Goal: Complete application form

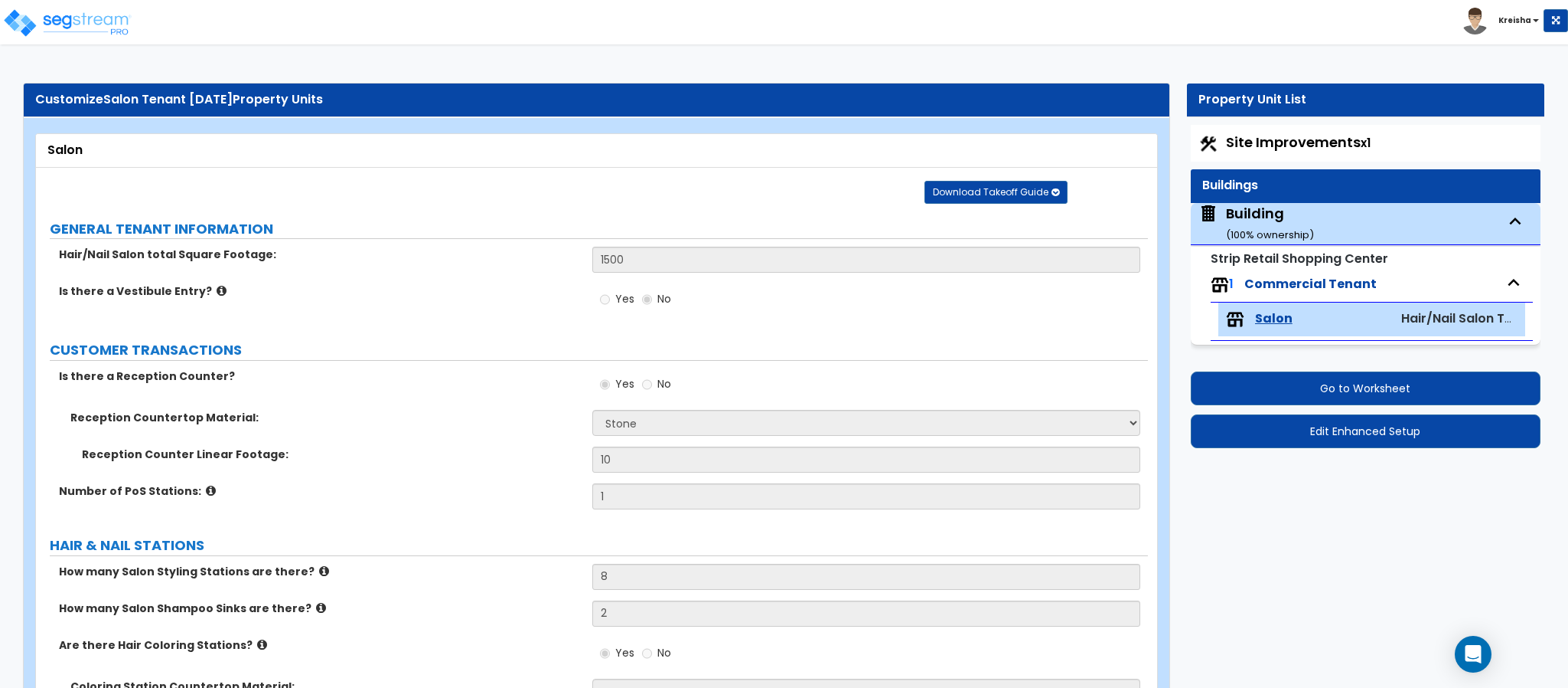
select select "3"
select select "2"
select select "6"
select select "3"
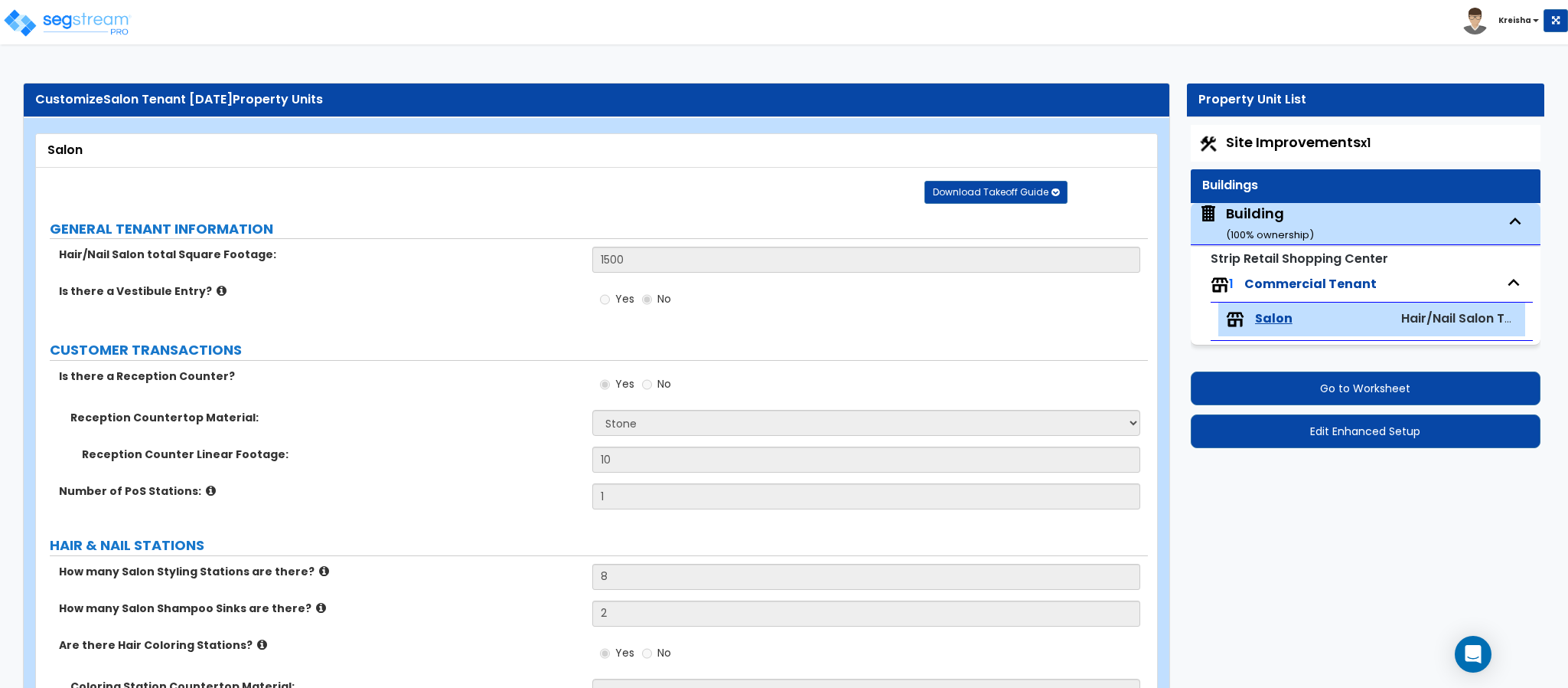
select select "1"
select select "2"
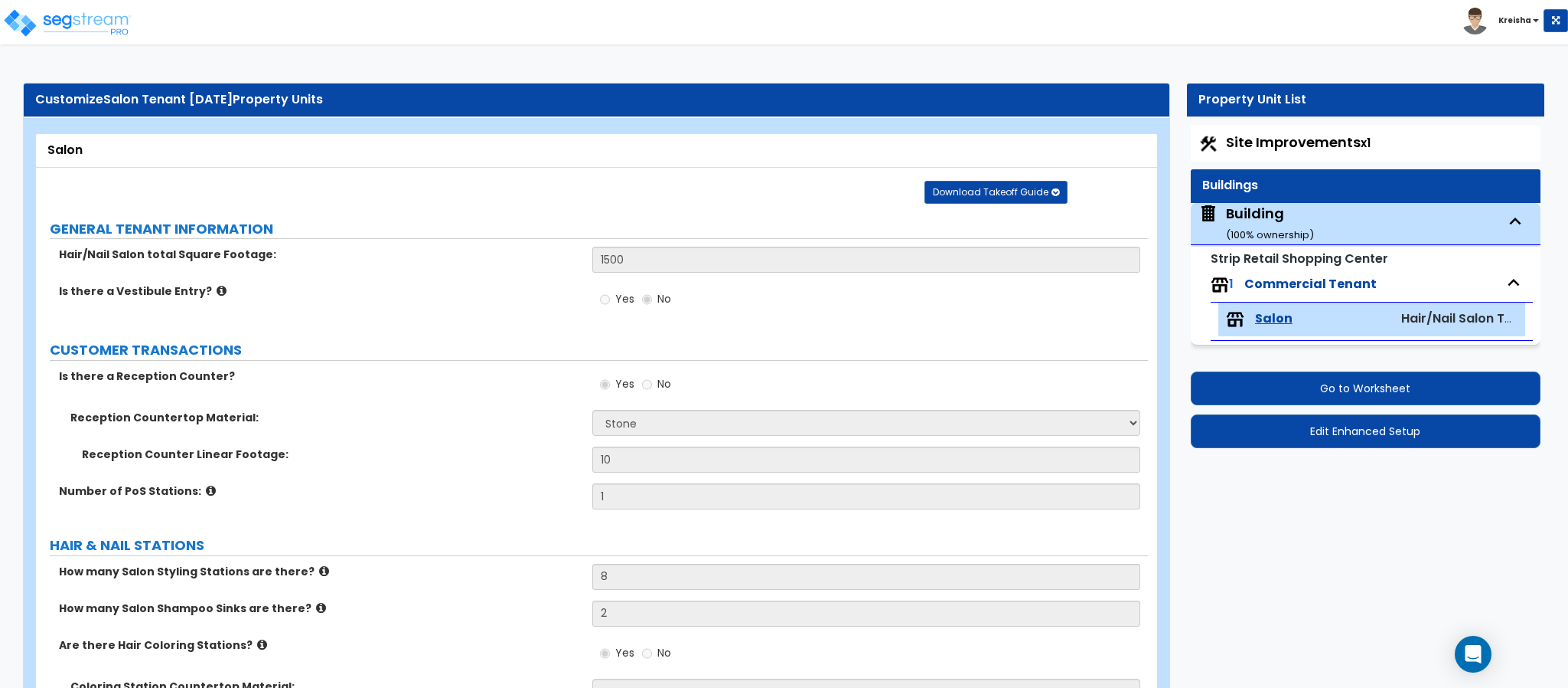
select select "2"
select select "1"
select select "2"
select select "1"
select select "6"
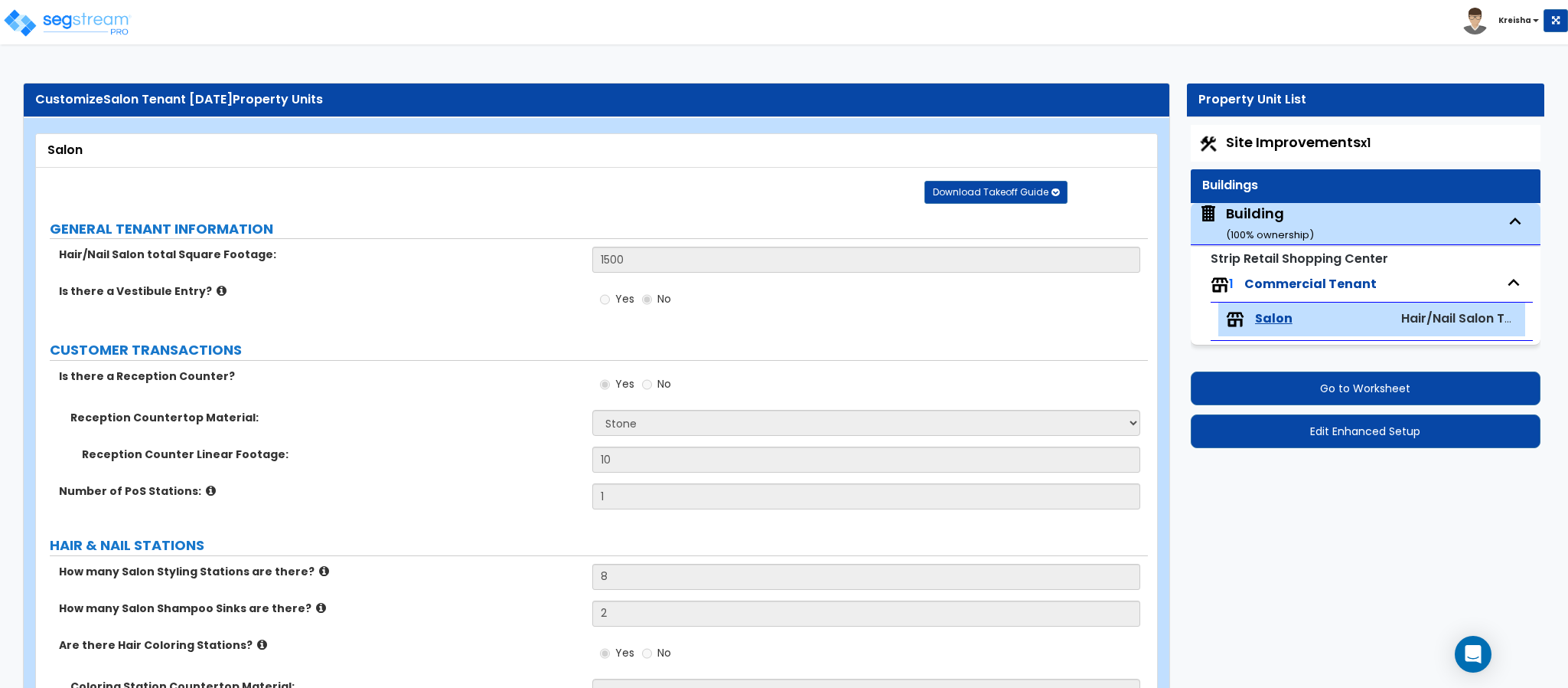
select select "1"
select select "3"
select select "1"
select select "2"
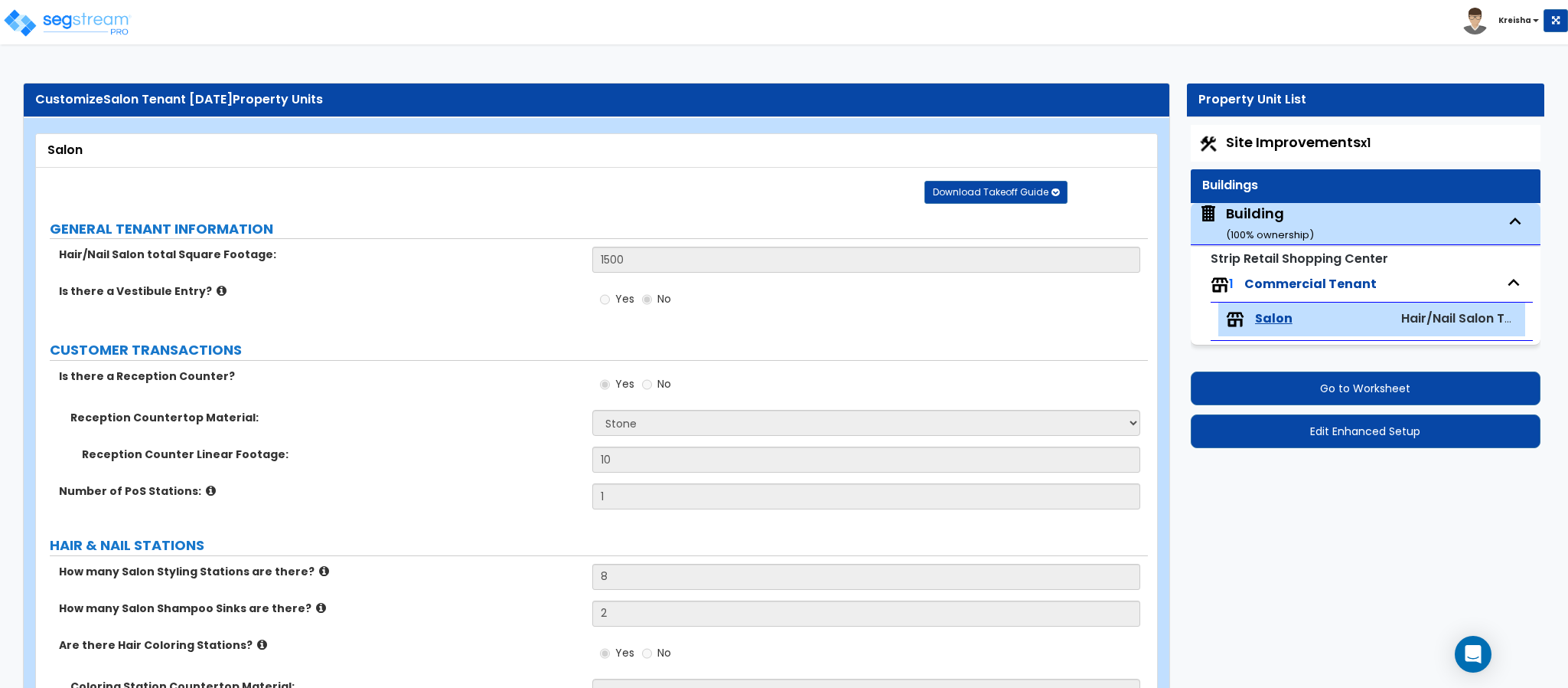
select select "2"
select select "1"
select select "2"
